Goal: Register for event/course

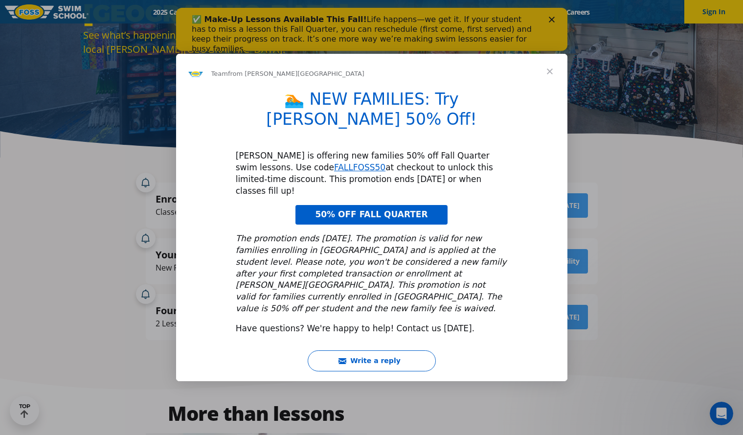
click at [548, 89] on span "Close" at bounding box center [549, 71] width 35 height 35
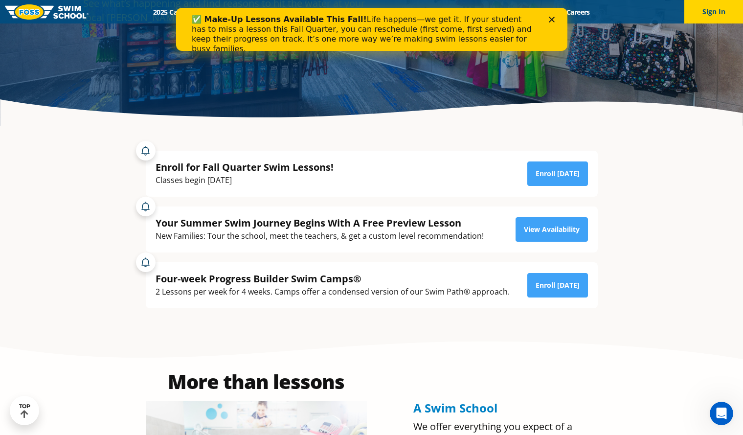
scroll to position [196, 0]
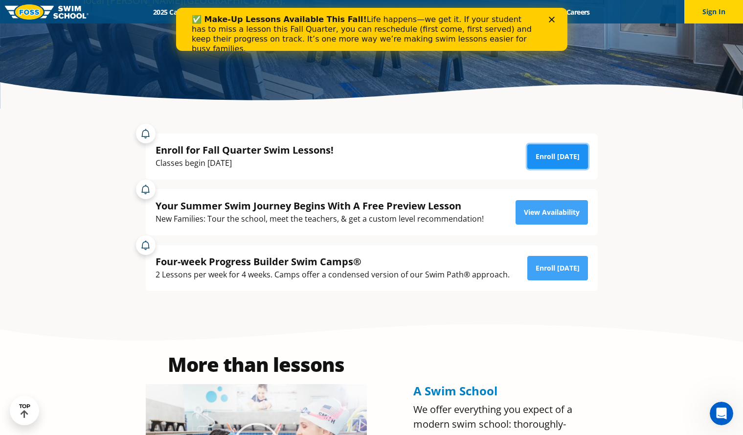
click at [558, 156] on link "Enroll [DATE]" at bounding box center [557, 156] width 61 height 24
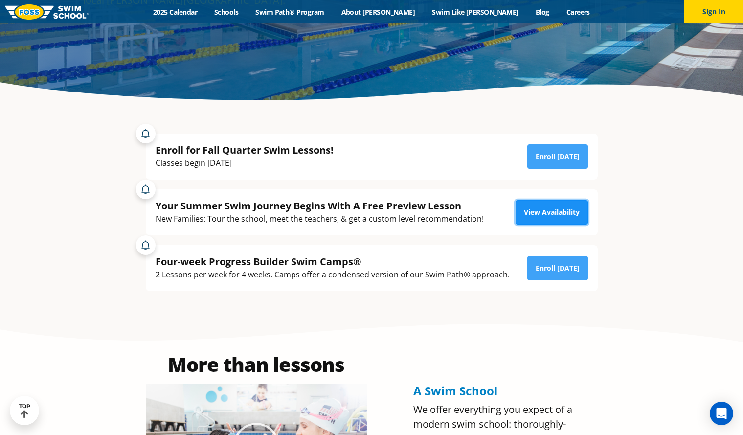
click at [549, 210] on link "View Availability" at bounding box center [551, 212] width 72 height 24
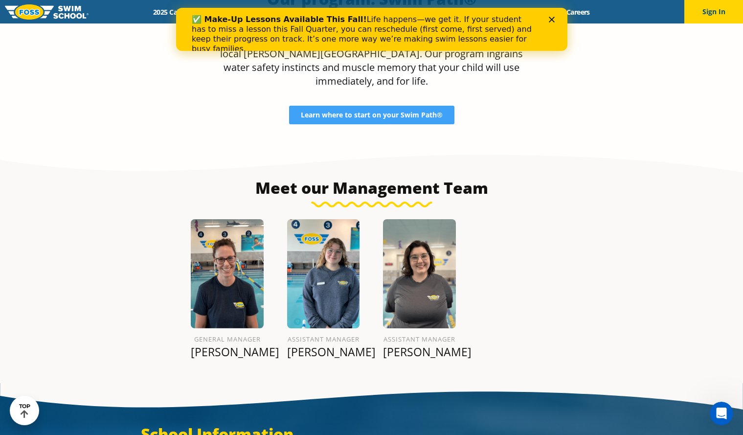
scroll to position [1013, 0]
